Goal: Task Accomplishment & Management: Use online tool/utility

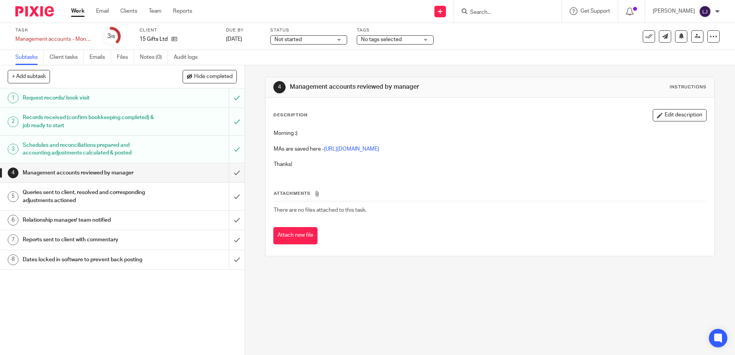
drag, startPoint x: 670, startPoint y: 114, endPoint x: 659, endPoint y: 118, distance: 11.7
click at [670, 114] on button "Edit description" at bounding box center [680, 115] width 54 height 12
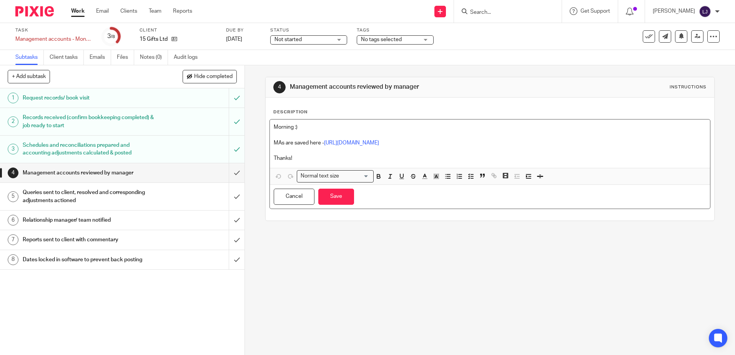
click at [293, 156] on p "Thanks!" at bounding box center [490, 159] width 432 height 8
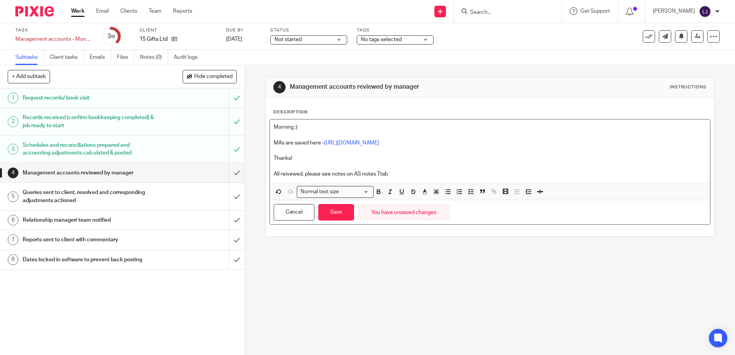
click at [377, 174] on p "All reivewed, please see notes on AS notes Ttab" at bounding box center [490, 174] width 432 height 8
click at [289, 174] on p "All reivewed, please see notes on AS notes tab" at bounding box center [490, 174] width 432 height 8
click at [401, 178] on p "All reviewed, please see notes on AS notes tab" at bounding box center [490, 174] width 432 height 8
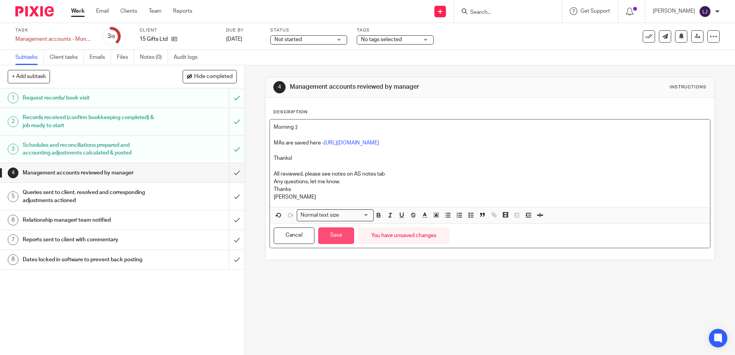
click at [342, 231] on button "Save" at bounding box center [336, 236] width 36 height 17
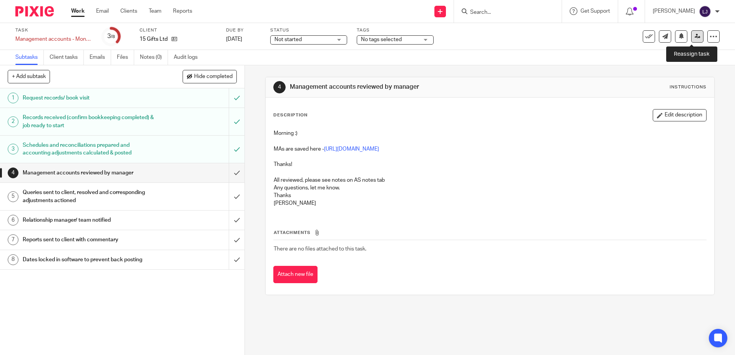
click at [695, 37] on icon at bounding box center [698, 36] width 6 height 6
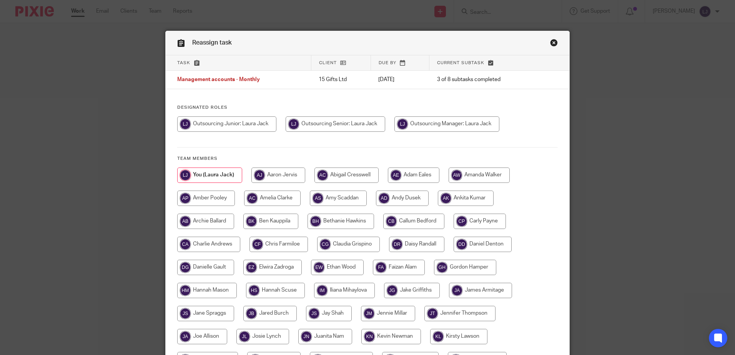
click at [331, 199] on input "radio" at bounding box center [338, 198] width 57 height 15
radio input "true"
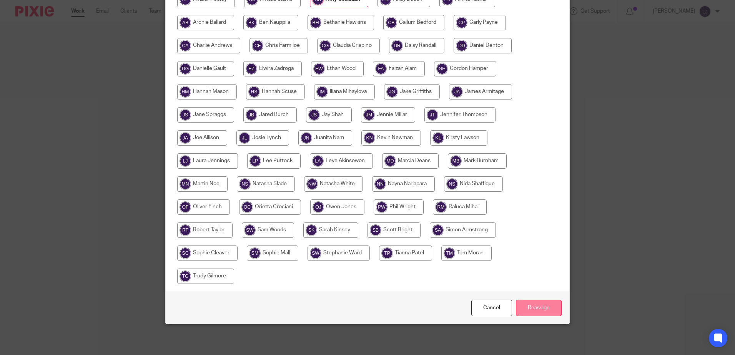
click at [530, 305] on input "Reassign" at bounding box center [539, 308] width 46 height 17
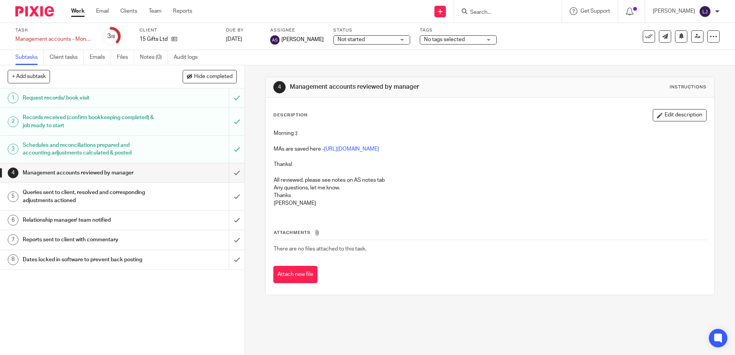
click at [35, 56] on link "Subtasks" at bounding box center [29, 57] width 28 height 15
